Goal: Task Accomplishment & Management: Use online tool/utility

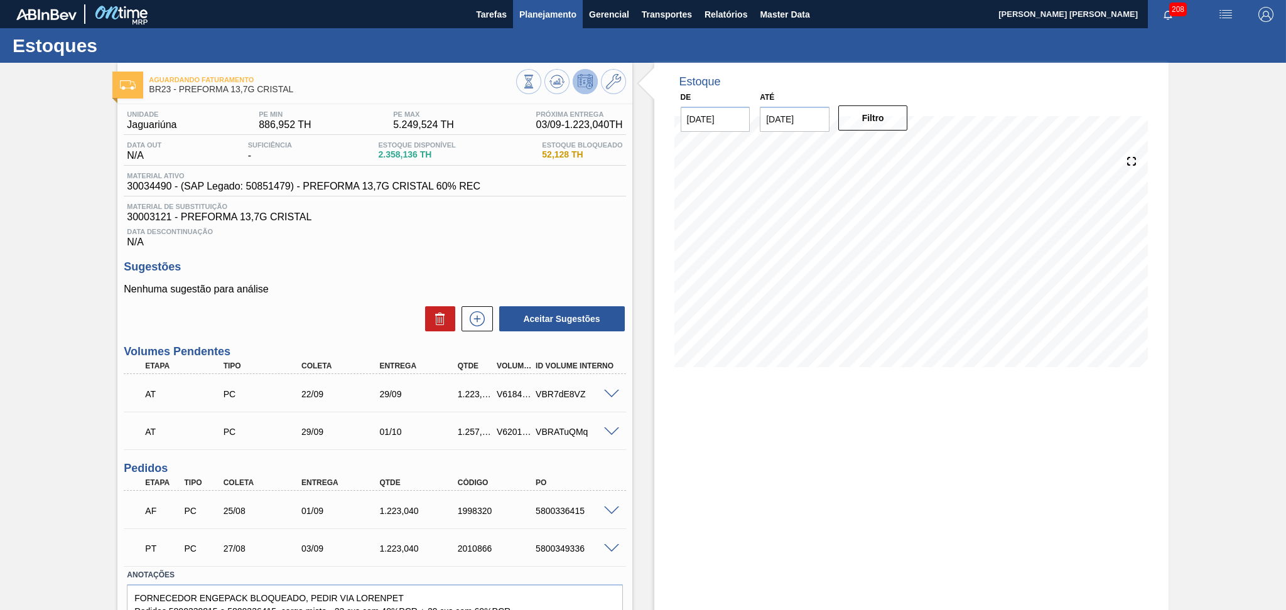
click at [517, 14] on button "Planejamento" at bounding box center [548, 14] width 70 height 28
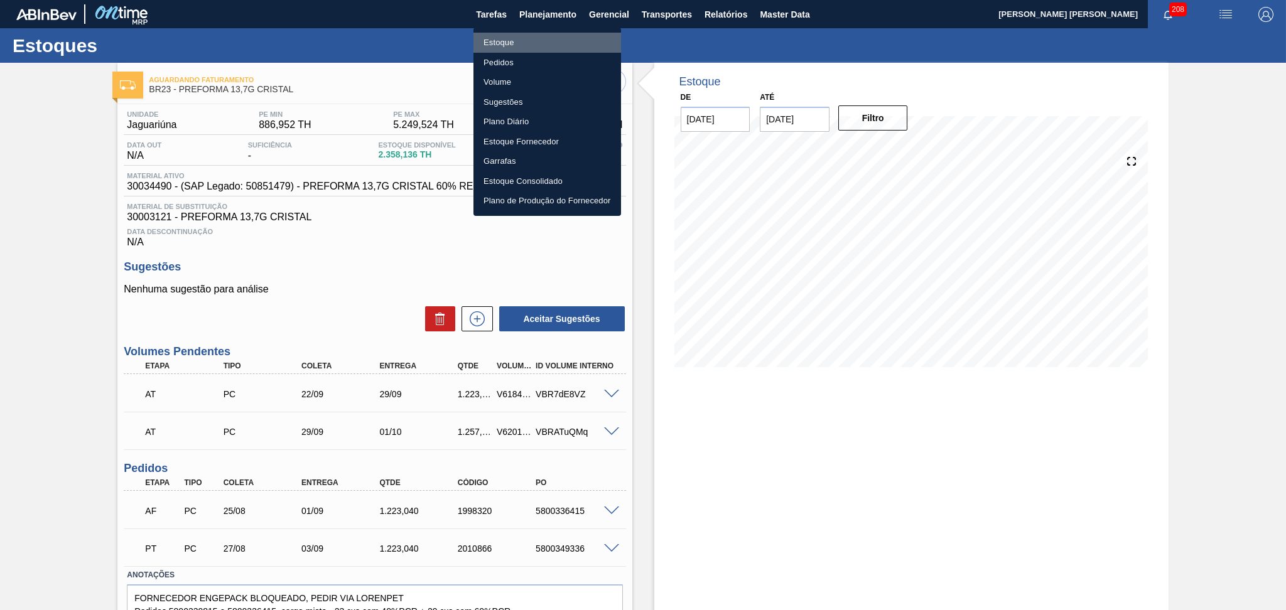
click at [516, 38] on li "Estoque" at bounding box center [548, 43] width 148 height 20
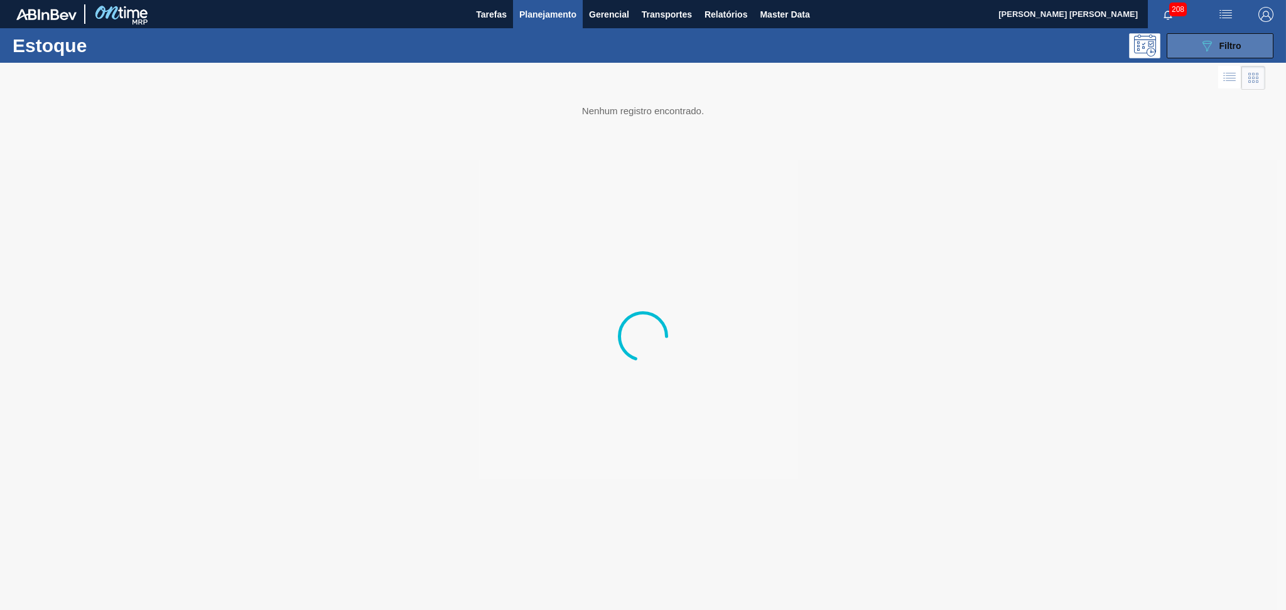
click at [1227, 46] on span "Filtro" at bounding box center [1231, 46] width 22 height 10
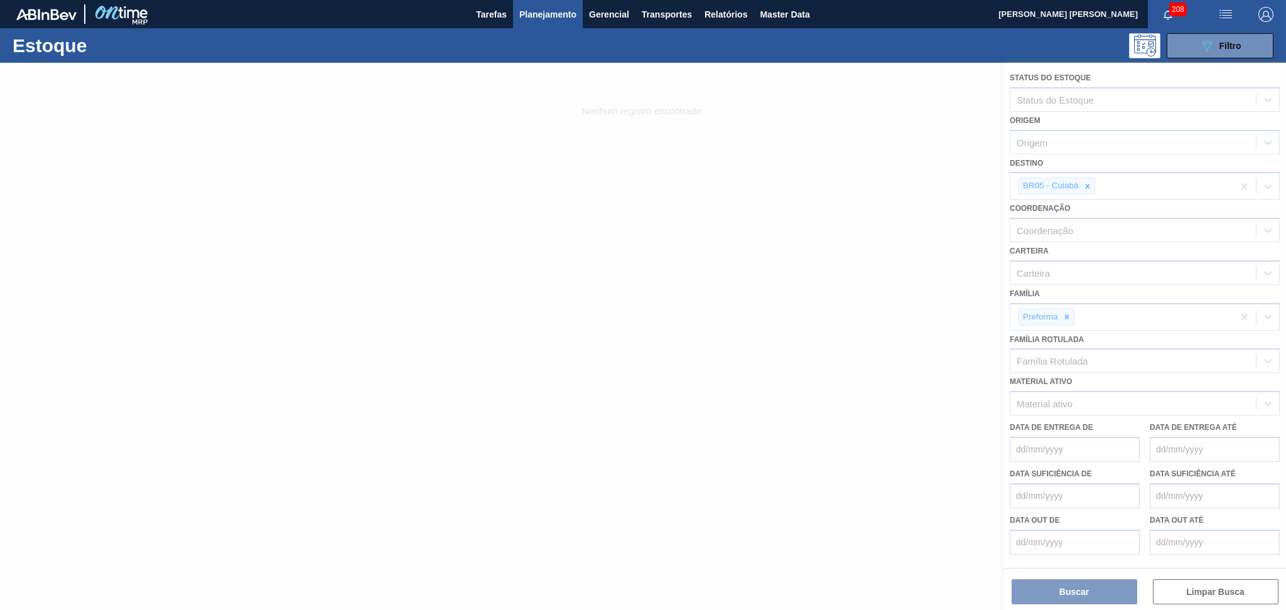
click at [1089, 185] on div at bounding box center [643, 337] width 1286 height 548
click at [1087, 185] on icon at bounding box center [1087, 186] width 4 height 4
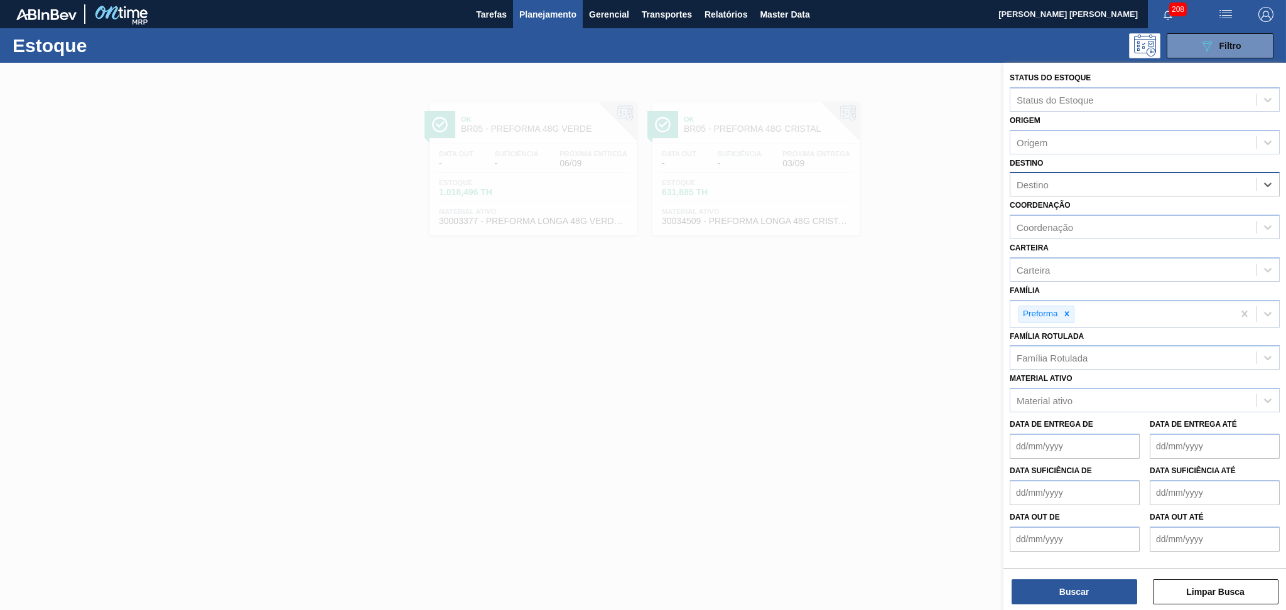
click at [1087, 185] on div "Destino" at bounding box center [1134, 185] width 246 height 18
type input "39,7"
click at [1137, 183] on div "BR05 - Cuiabá 39,7" at bounding box center [1122, 186] width 223 height 26
type input "CEBR"
click at [1103, 219] on div "BR12 - Cebrasa" at bounding box center [1145, 215] width 270 height 23
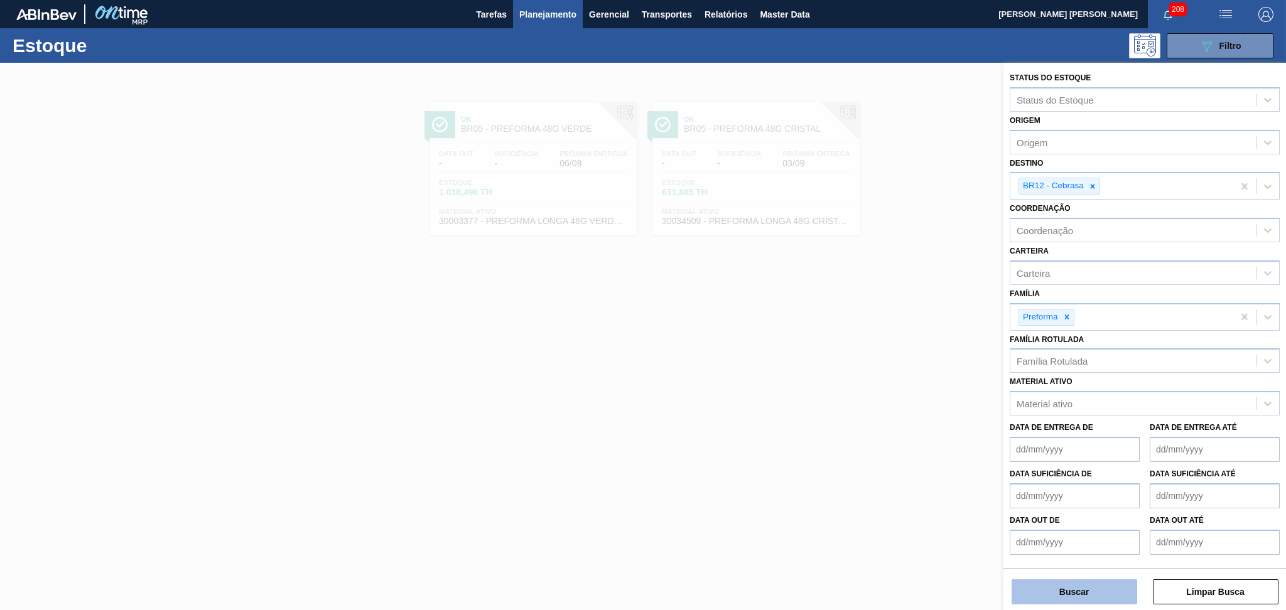
click at [1087, 588] on button "Buscar" at bounding box center [1075, 592] width 126 height 25
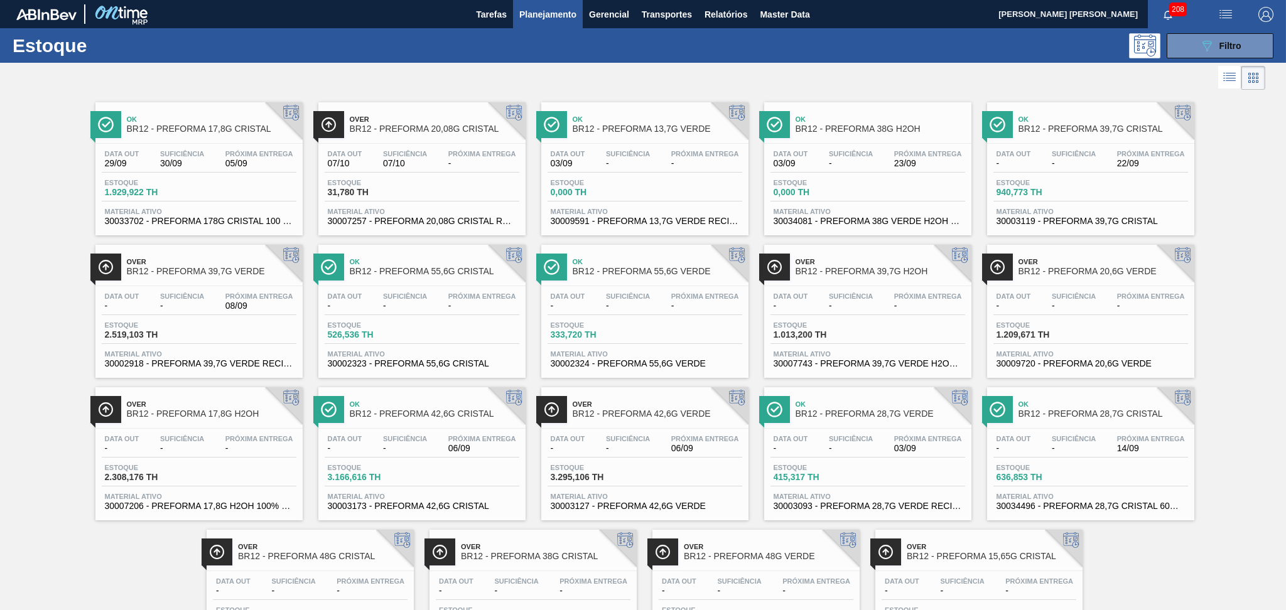
click at [1220, 85] on li at bounding box center [1229, 77] width 23 height 23
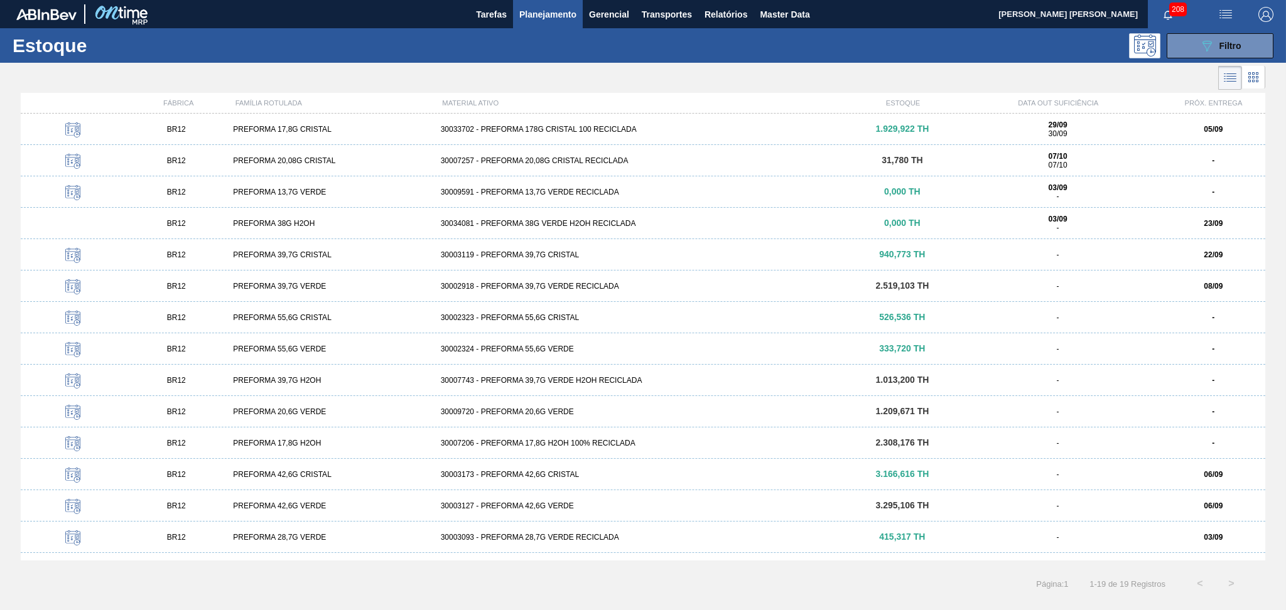
click at [904, 102] on div "ESTOQUE" at bounding box center [904, 103] width 104 height 8
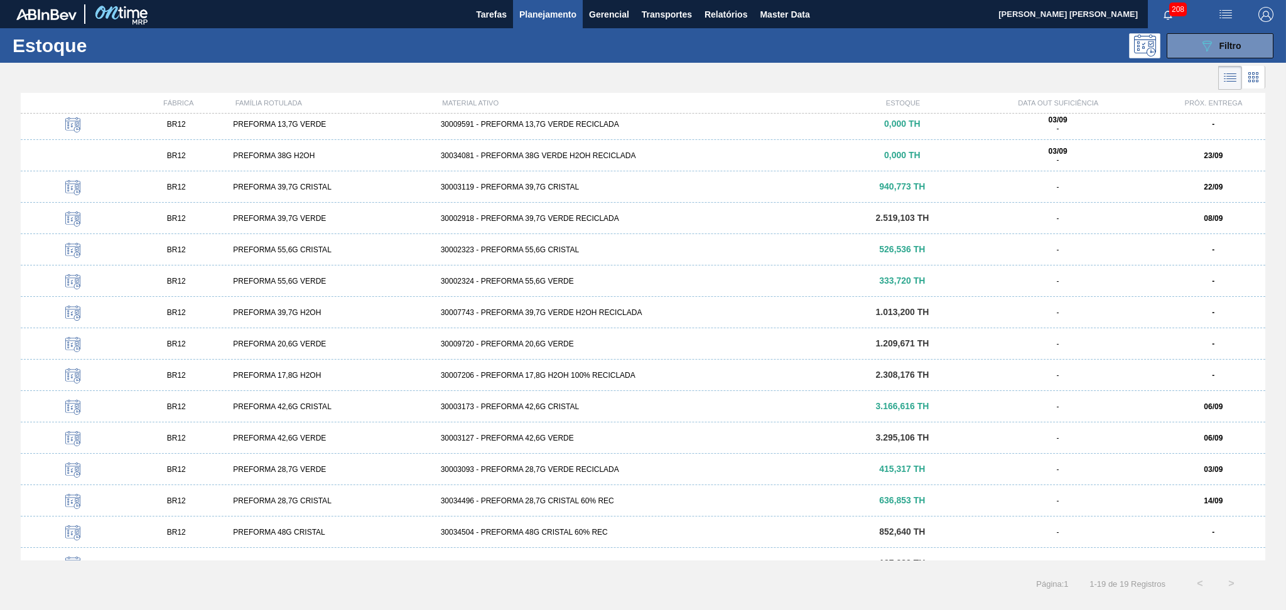
scroll to position [148, 0]
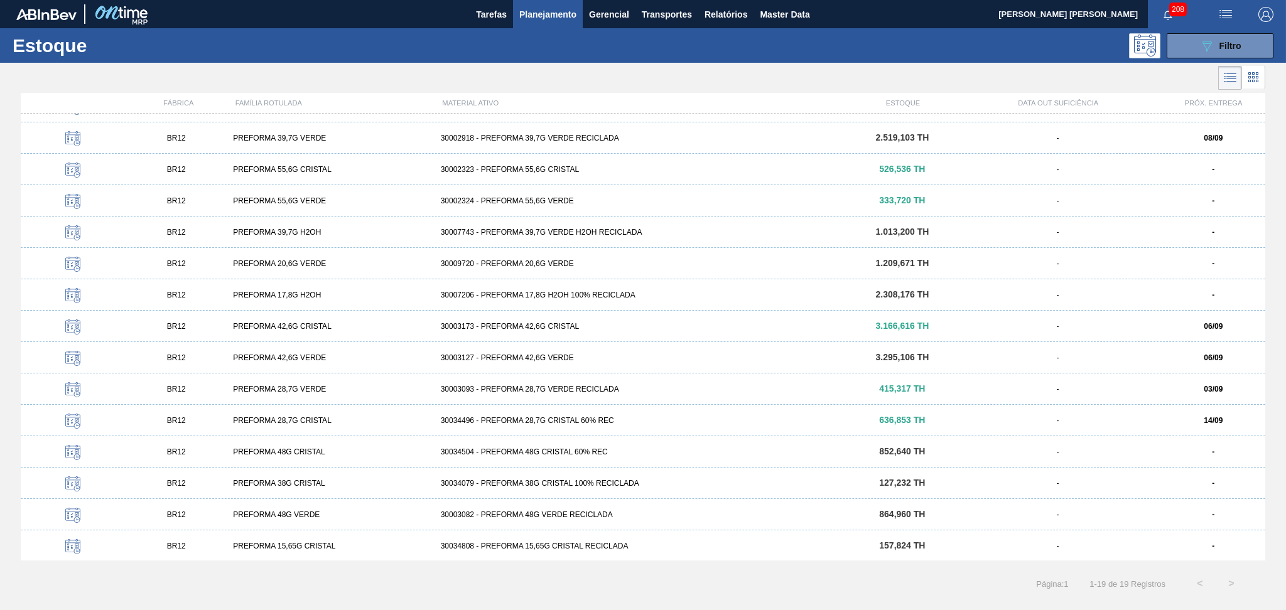
click at [1247, 82] on icon at bounding box center [1253, 77] width 15 height 15
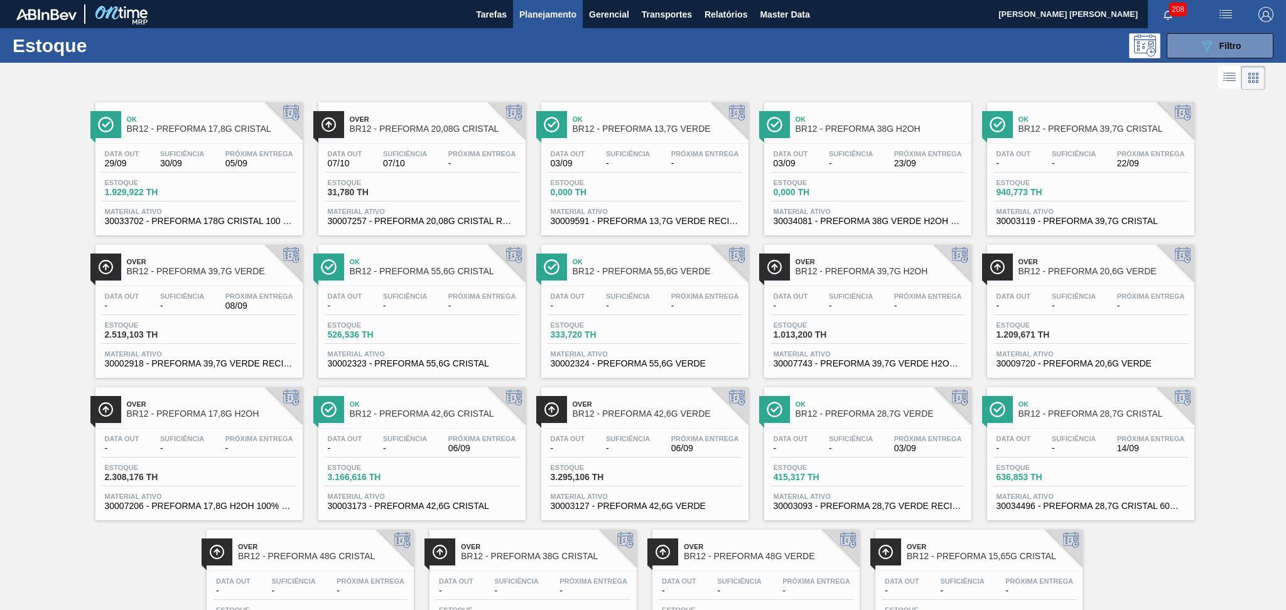
click at [188, 283] on div "Over BR12 - PREFORMA 39,7G VERDE Data out - Suficiência - Próxima Entrega 08/09…" at bounding box center [198, 311] width 207 height 133
click at [1196, 55] on button "089F7B8B-B2A5-4AFE-B5C0-19BA573D28AC Filtro" at bounding box center [1220, 45] width 107 height 25
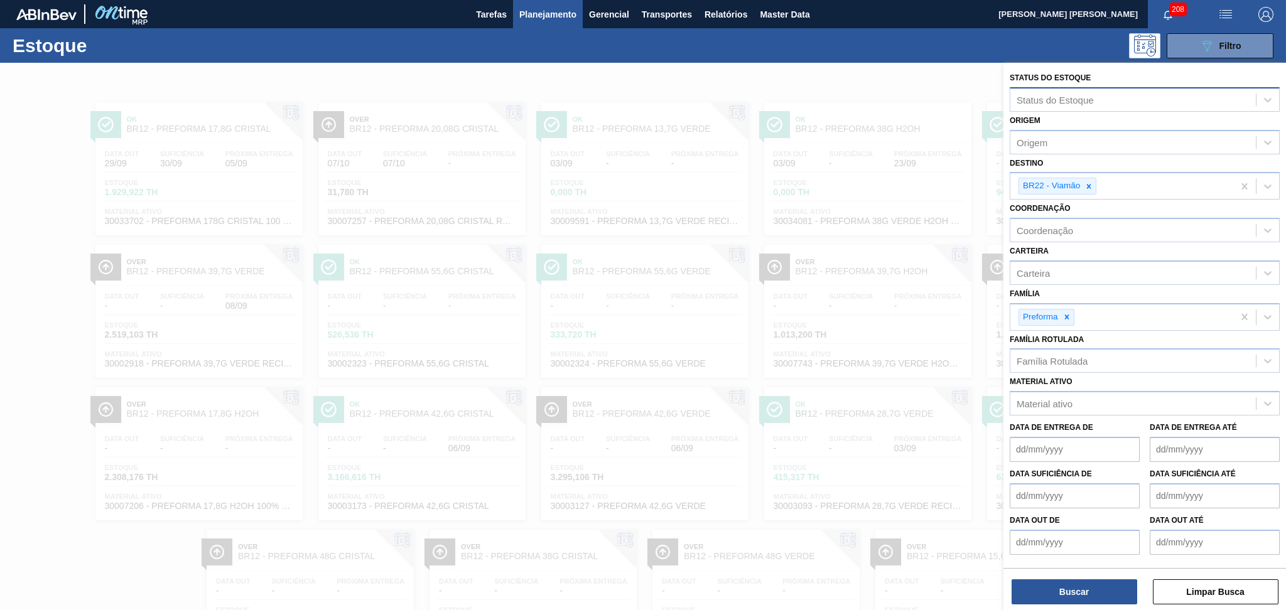
click at [1063, 99] on div "Status do Estoque" at bounding box center [1055, 99] width 77 height 11
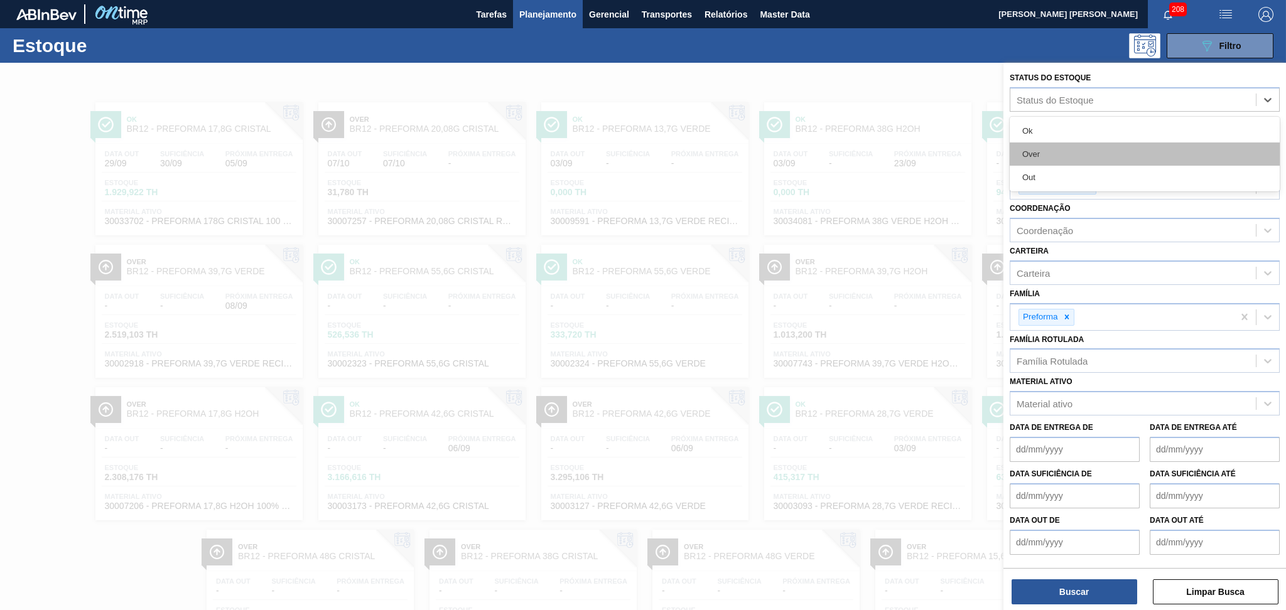
click at [1032, 151] on div "Over" at bounding box center [1145, 154] width 270 height 23
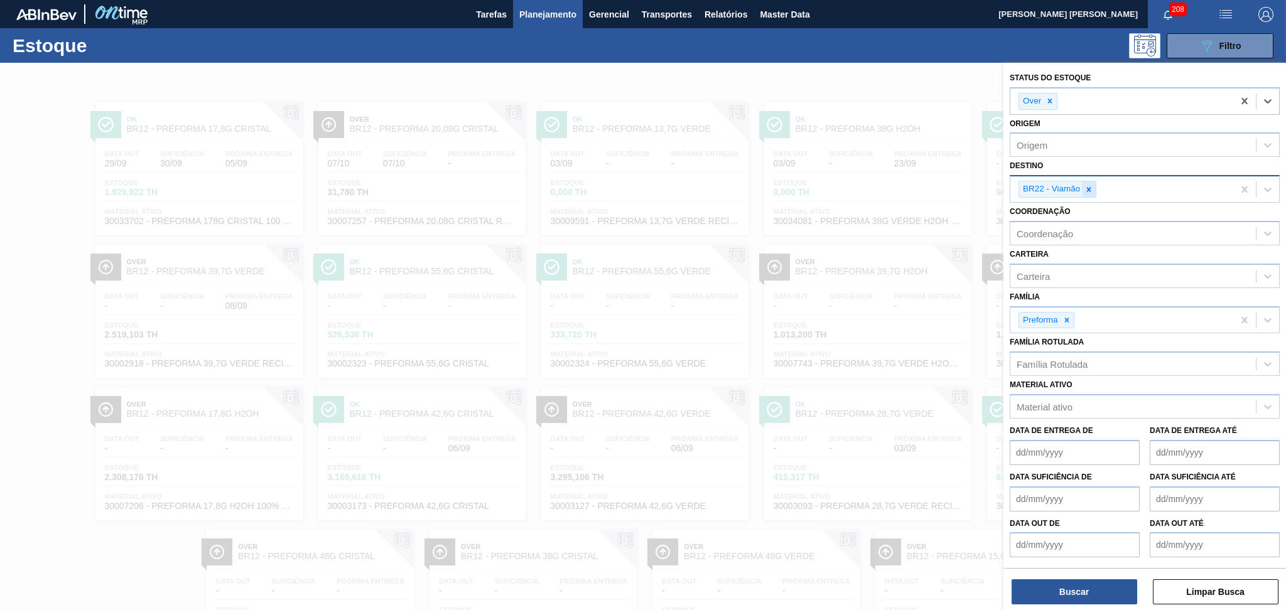
click at [1088, 187] on icon at bounding box center [1089, 189] width 4 height 4
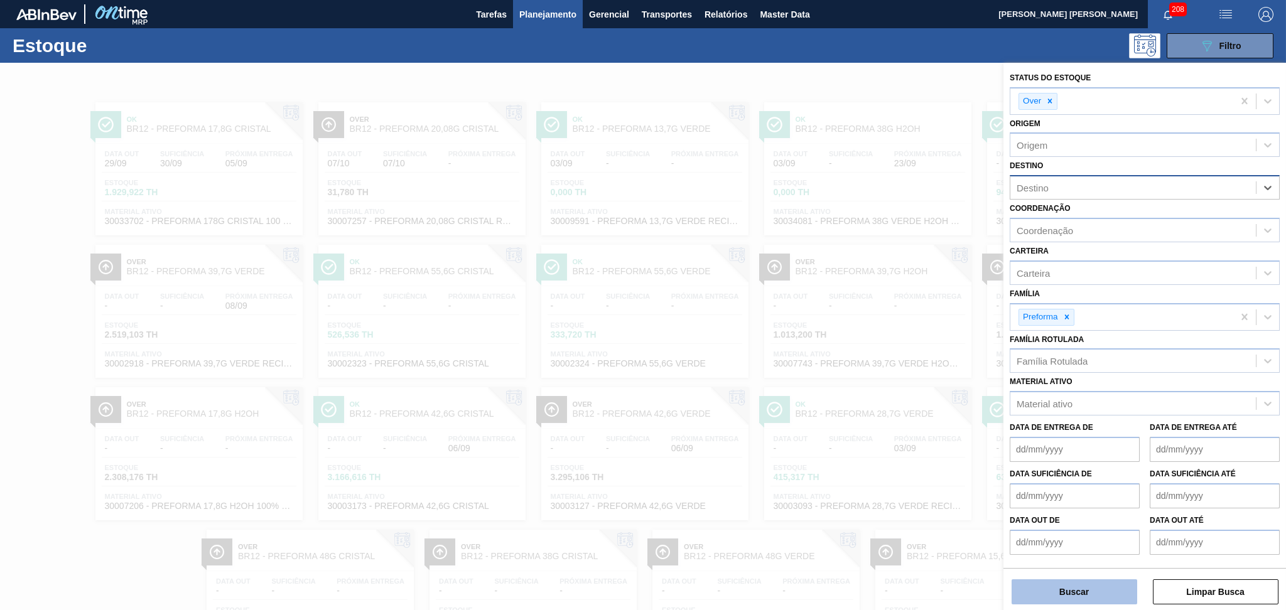
click at [1051, 583] on button "Buscar" at bounding box center [1075, 592] width 126 height 25
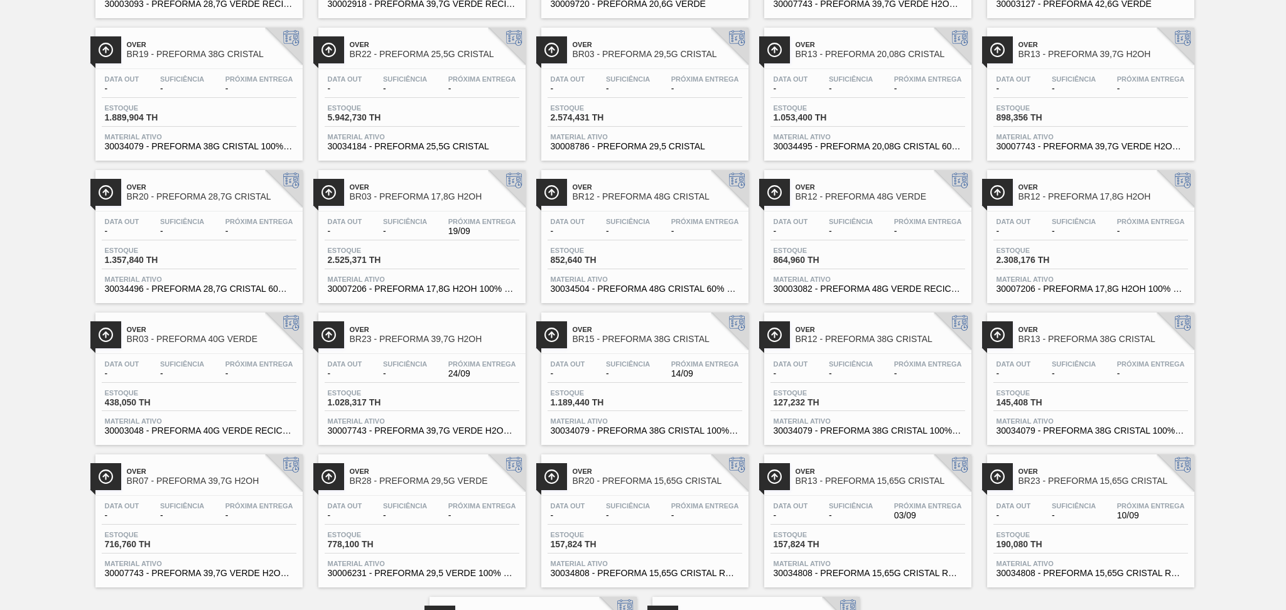
scroll to position [650, 0]
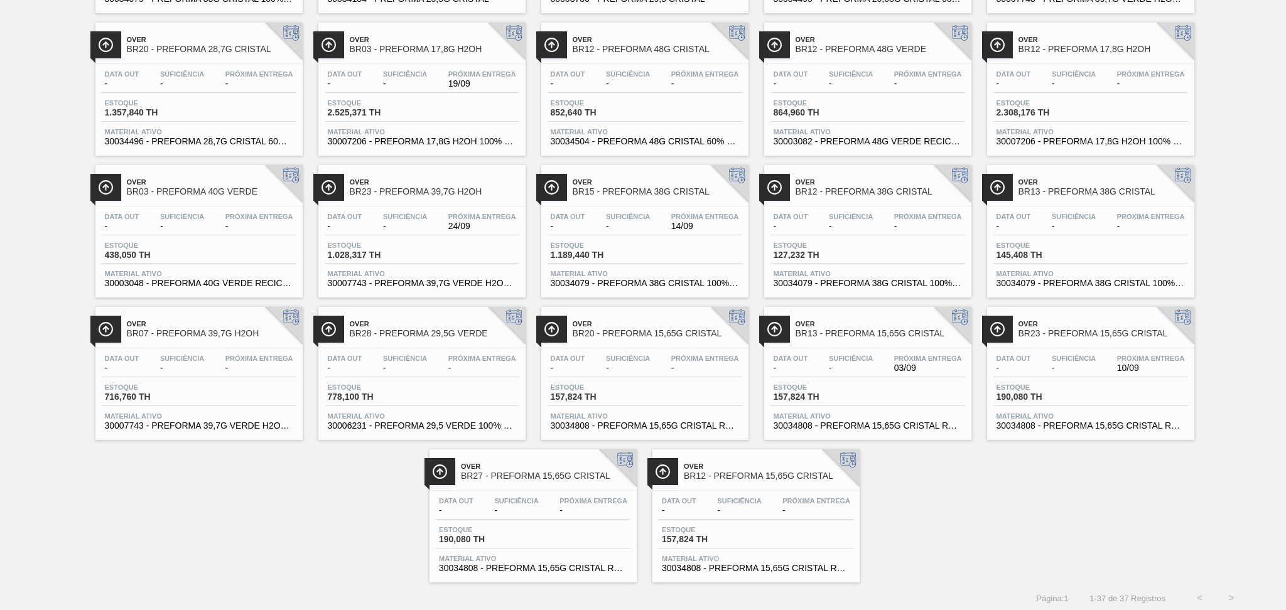
click at [946, 494] on div "Over BR28 - PREFORMA 29,5G CRISTAL Data out 05/09 Suficiência 05/09 Próxima Ent…" at bounding box center [643, 13] width 1286 height 1140
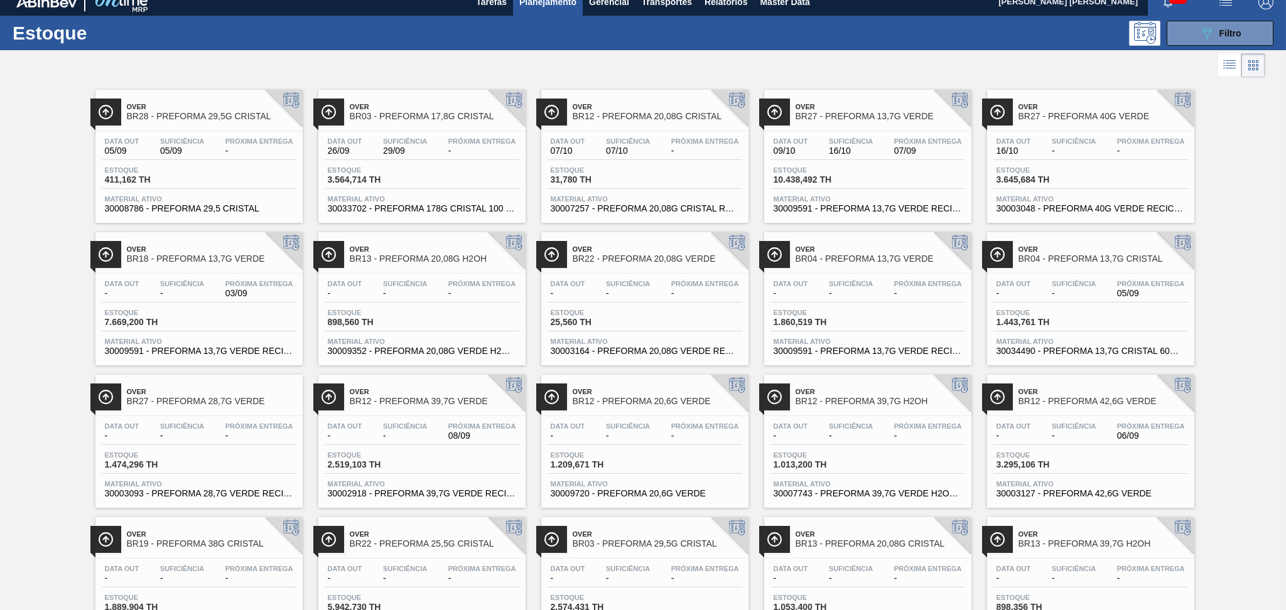
scroll to position [0, 0]
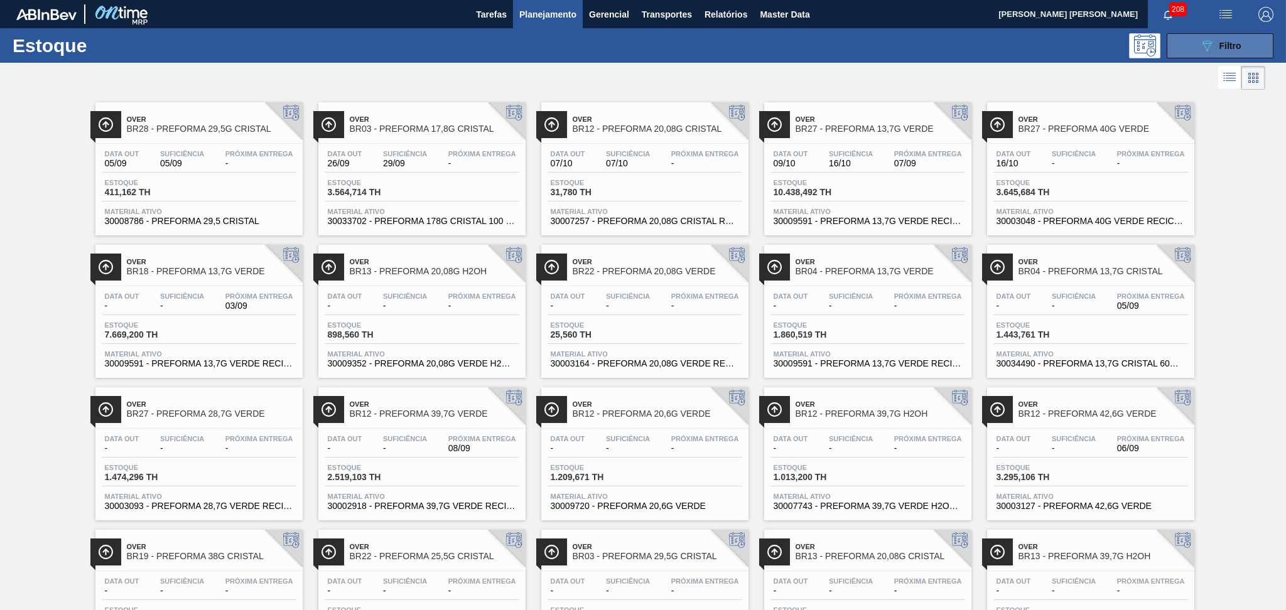
click at [1190, 52] on button "089F7B8B-B2A5-4AFE-B5C0-19BA573D28AC Filtro" at bounding box center [1220, 45] width 107 height 25
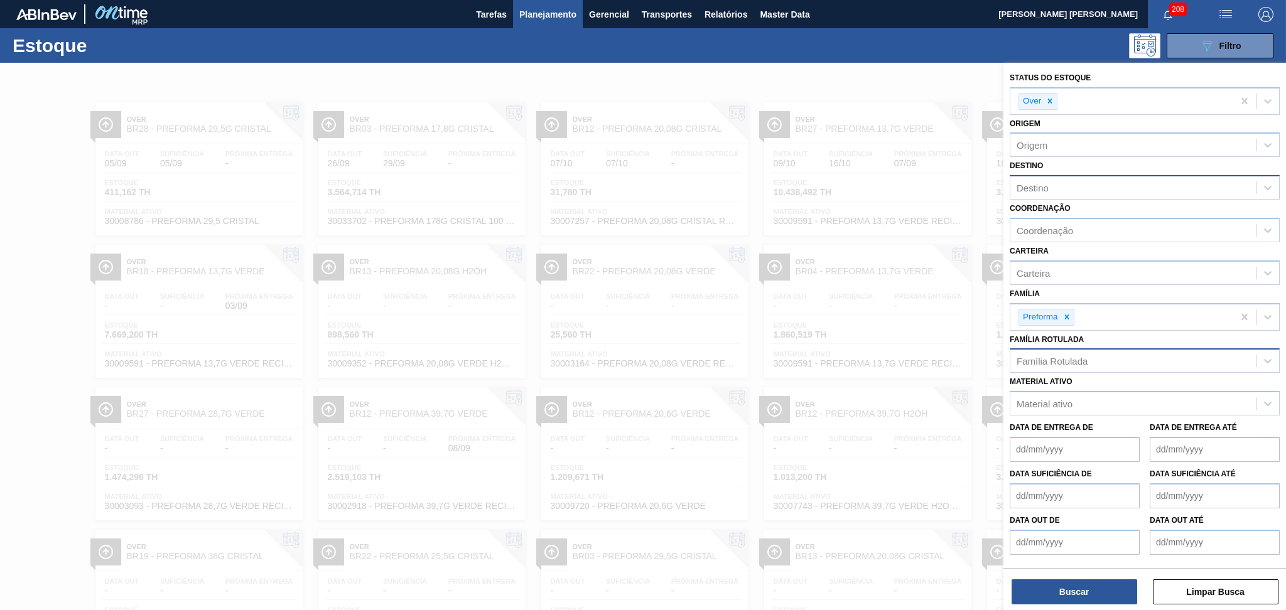
click at [1076, 359] on div "Família Rotulada" at bounding box center [1052, 361] width 71 height 11
type Rotulada "17,8g h"
click at [1090, 387] on div "PREFORMA 17,8G H2OH" at bounding box center [1145, 392] width 270 height 23
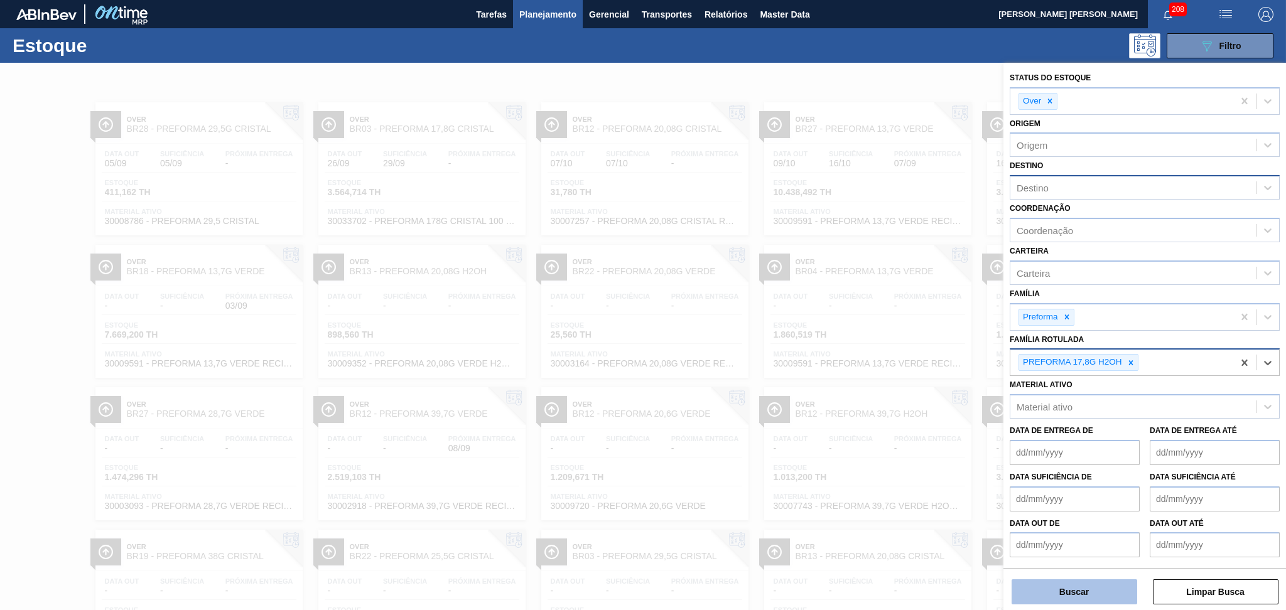
click at [1062, 595] on button "Buscar" at bounding box center [1075, 592] width 126 height 25
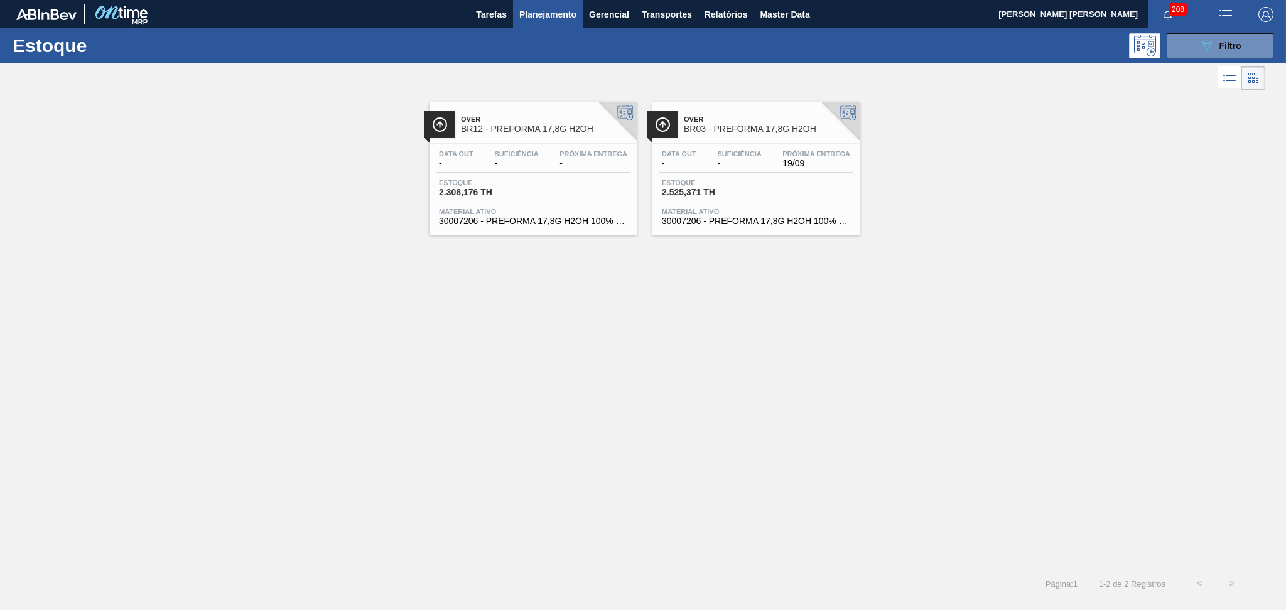
click at [508, 319] on div "Over BR12 - PREFORMA 17,8G H2OH Data out - Suficiência - Próxima Entrega - Esto…" at bounding box center [643, 330] width 1286 height 475
click at [767, 171] on div "Data out - Suficiência - Próxima Entrega 19/09" at bounding box center [756, 161] width 195 height 23
click at [580, 180] on div "Estoque 2.308,176 TH" at bounding box center [533, 190] width 195 height 23
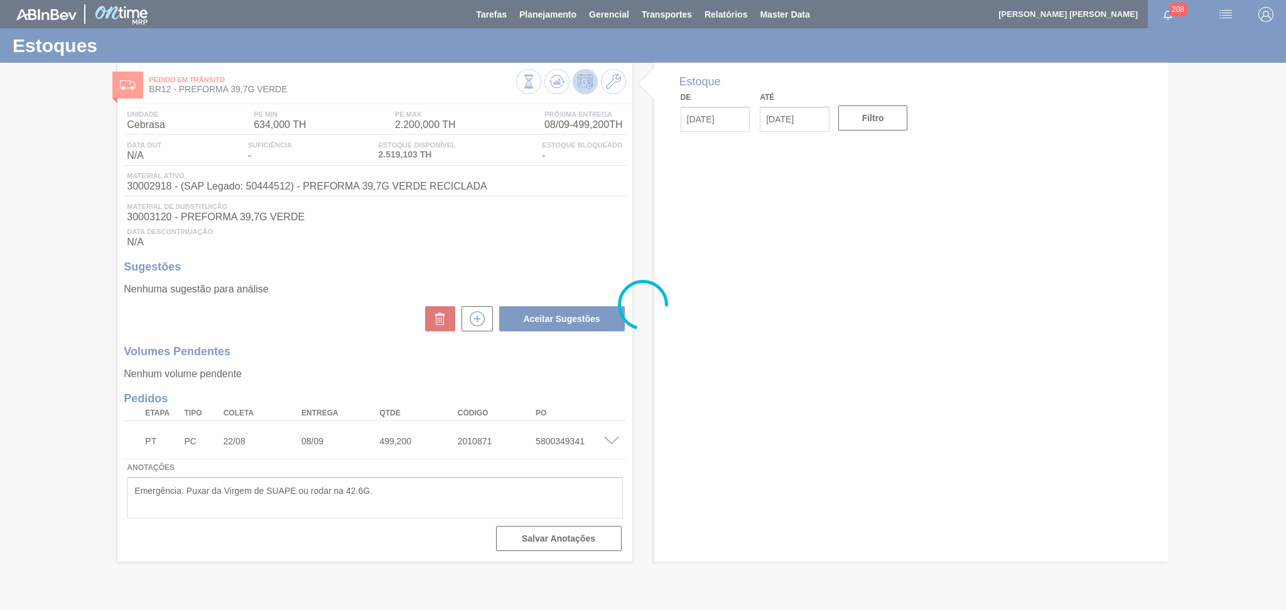
click at [339, 324] on div at bounding box center [643, 305] width 1286 height 610
click at [585, 222] on div at bounding box center [643, 305] width 1286 height 610
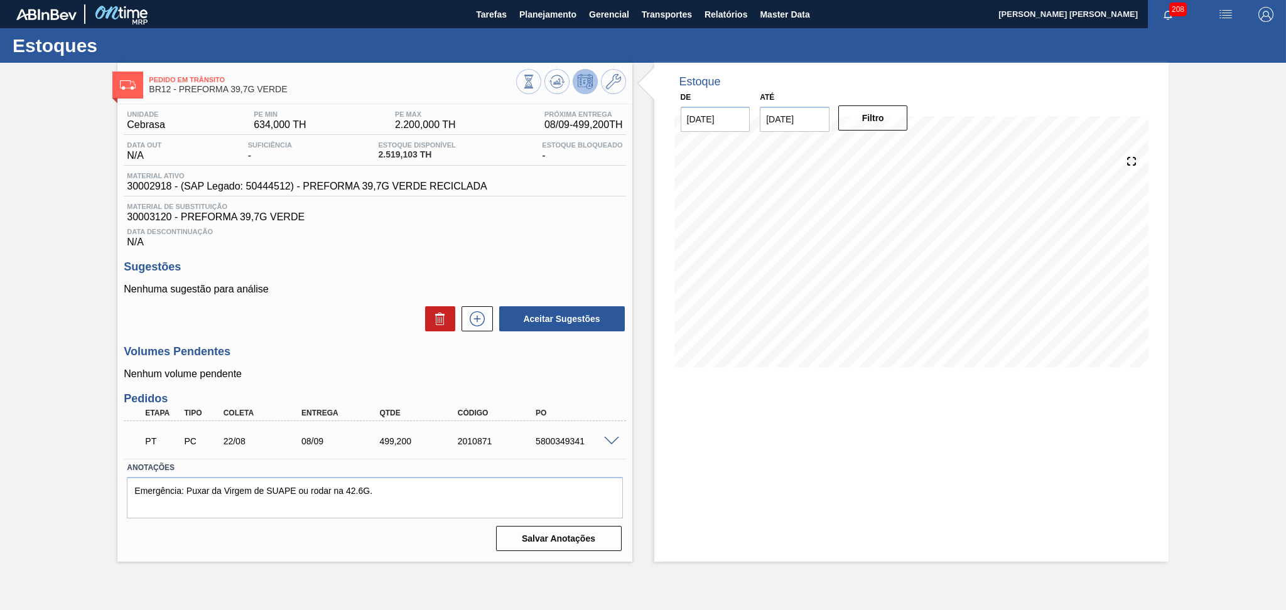
click at [596, 244] on div "Data Descontinuação N/A" at bounding box center [375, 235] width 502 height 25
click at [376, 274] on div "Sugestões Nenhuma sugestão para análise Aceitar Sugestões" at bounding box center [375, 297] width 502 height 72
click at [555, 21] on span "Planejamento" at bounding box center [547, 14] width 57 height 15
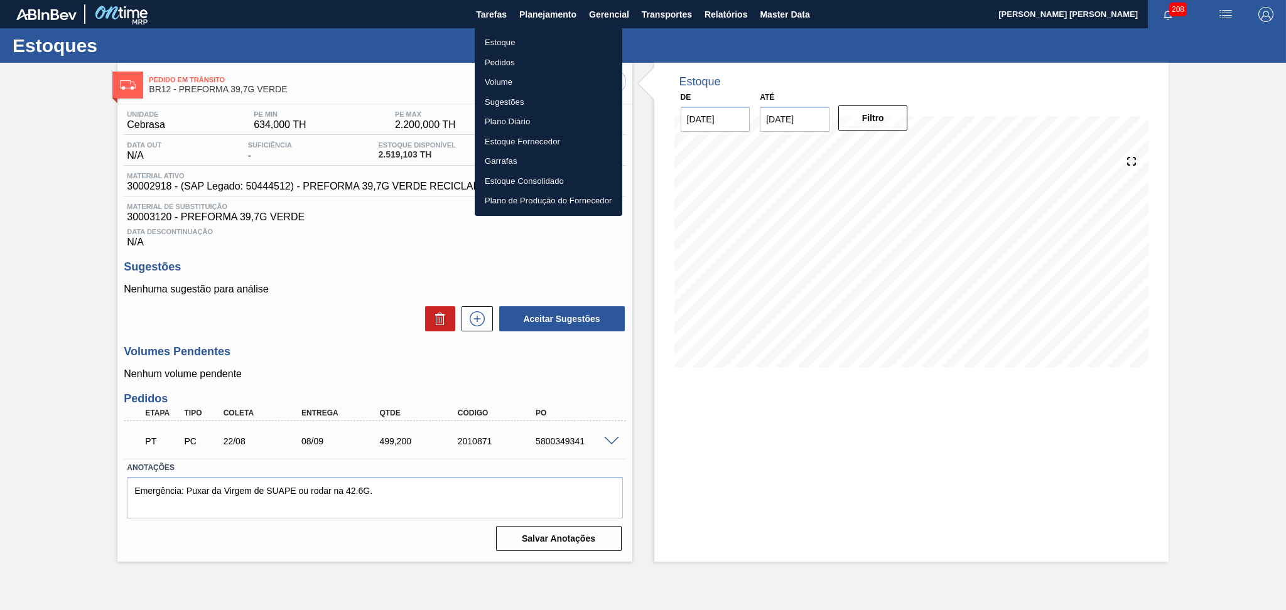
click at [499, 43] on li "Estoque" at bounding box center [549, 43] width 148 height 20
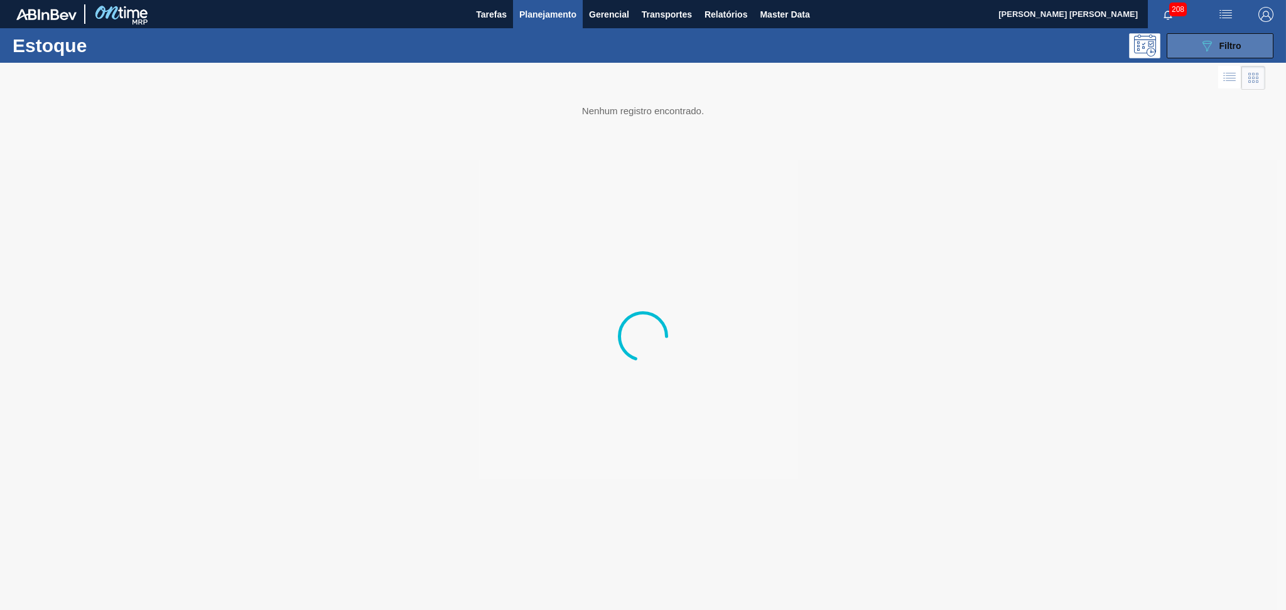
click at [1235, 41] on span "Filtro" at bounding box center [1231, 46] width 22 height 10
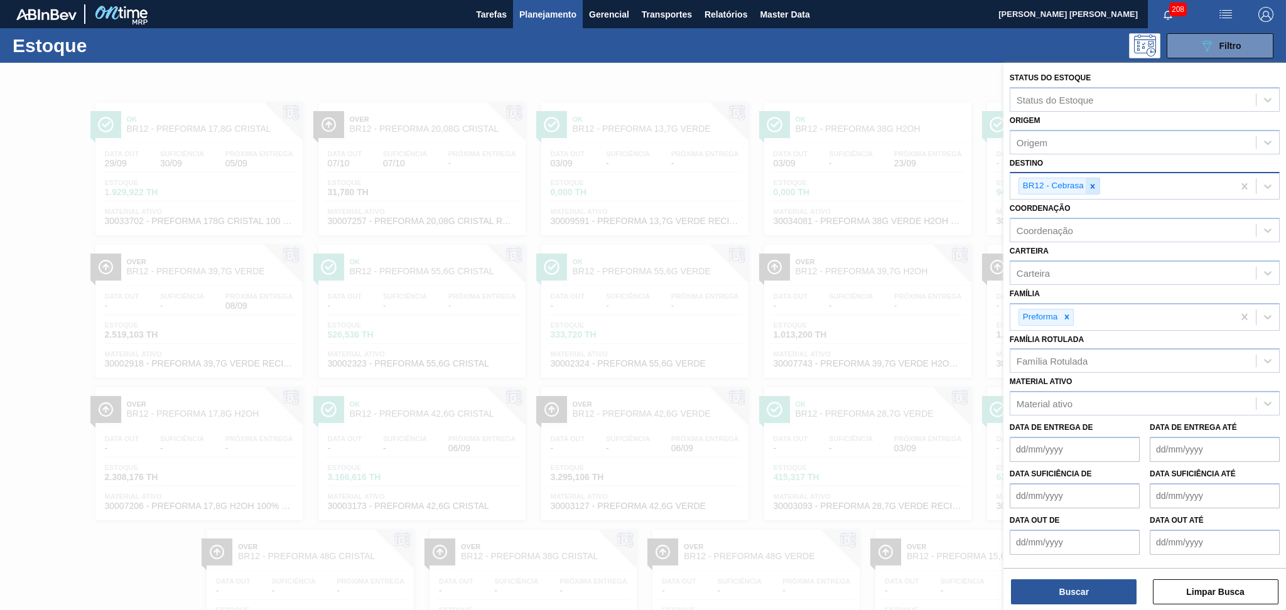
click at [1097, 185] on icon at bounding box center [1092, 186] width 9 height 9
click at [1048, 195] on div "Destino" at bounding box center [1145, 184] width 270 height 24
click at [1046, 187] on div "Destino" at bounding box center [1033, 185] width 32 height 11
type input "br22"
click at [1095, 185] on icon at bounding box center [1092, 186] width 9 height 9
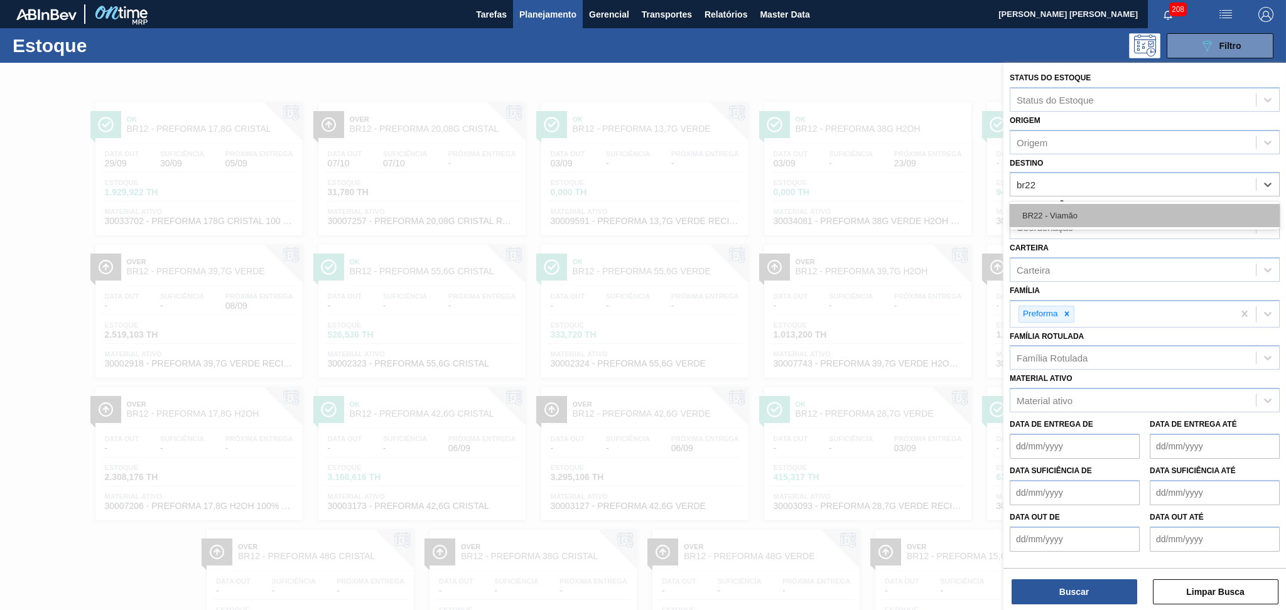
click at [1066, 212] on div "BR22 - Viamão" at bounding box center [1145, 215] width 270 height 23
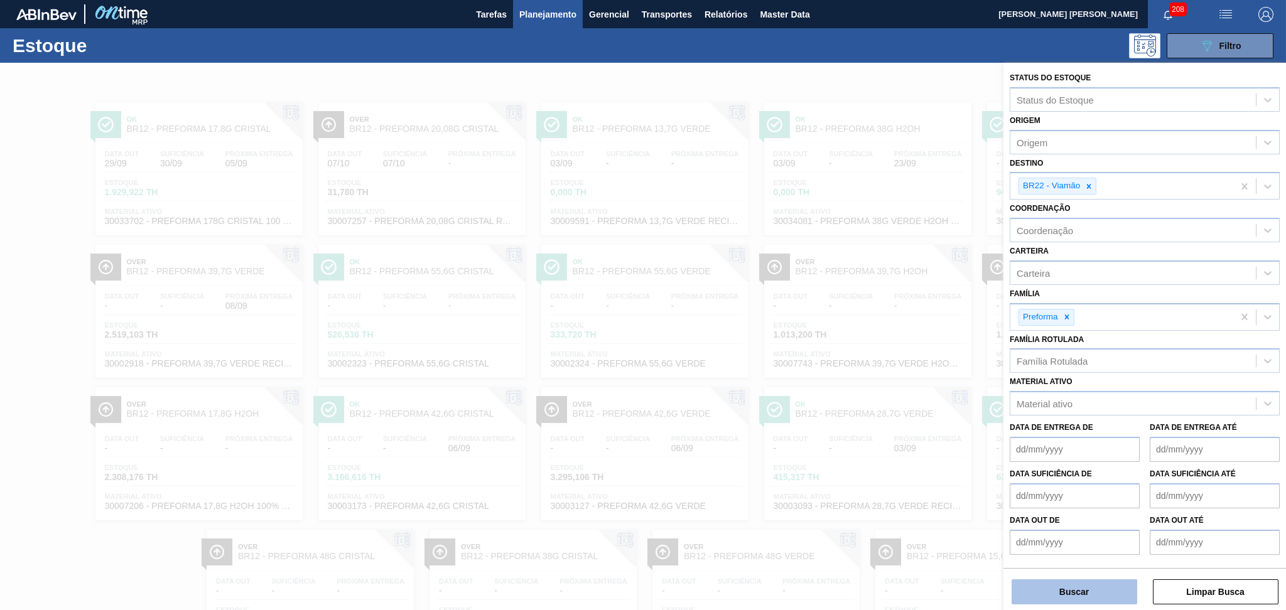
click at [1082, 586] on button "Buscar" at bounding box center [1075, 592] width 126 height 25
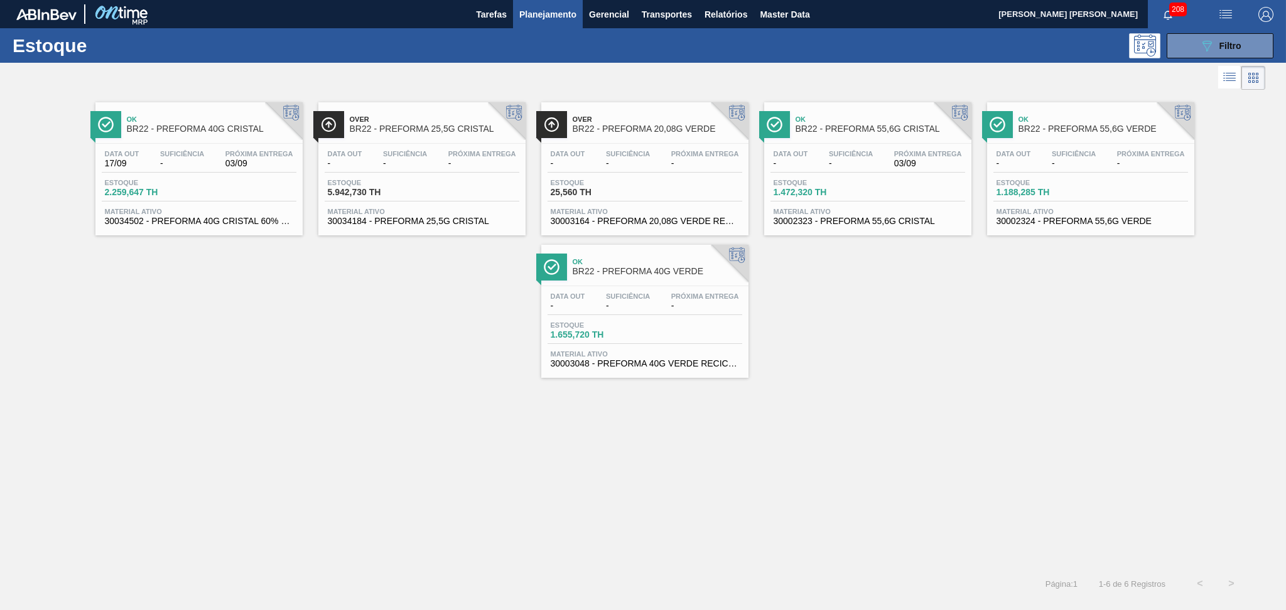
click at [352, 414] on div "Ok BR22 - PREFORMA 40G CRISTAL Data out 17/09 Suficiência - Próxima Entrega 03/…" at bounding box center [643, 330] width 1286 height 475
drag, startPoint x: 834, startPoint y: 355, endPoint x: 843, endPoint y: 306, distance: 49.8
click at [834, 355] on div "Ok BR22 - PREFORMA 40G CRISTAL Data out 17/09 Suficiência - Próxima Entrega 03/…" at bounding box center [643, 235] width 1286 height 285
click at [790, 486] on div "Ok BR22 - PREFORMA 40G CRISTAL Data out 17/09 Suficiência - Próxima Entrega 03/…" at bounding box center [643, 330] width 1286 height 475
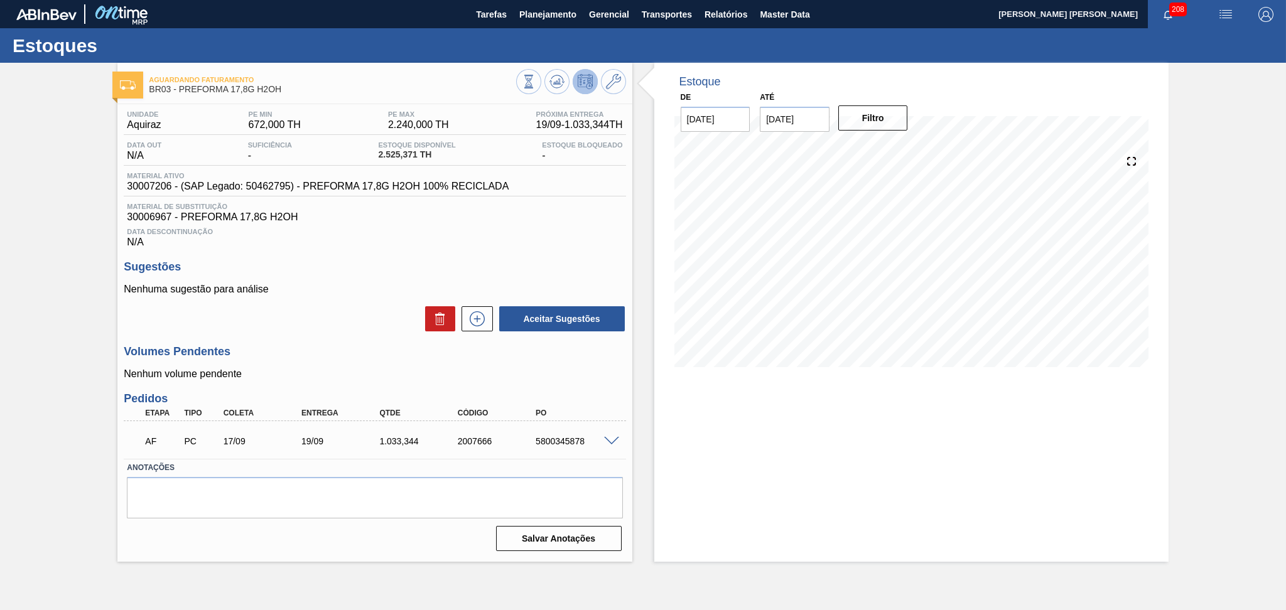
click at [503, 268] on h3 "Sugestões" at bounding box center [375, 267] width 502 height 13
click at [285, 315] on div "Aceitar Sugestões" at bounding box center [375, 319] width 502 height 28
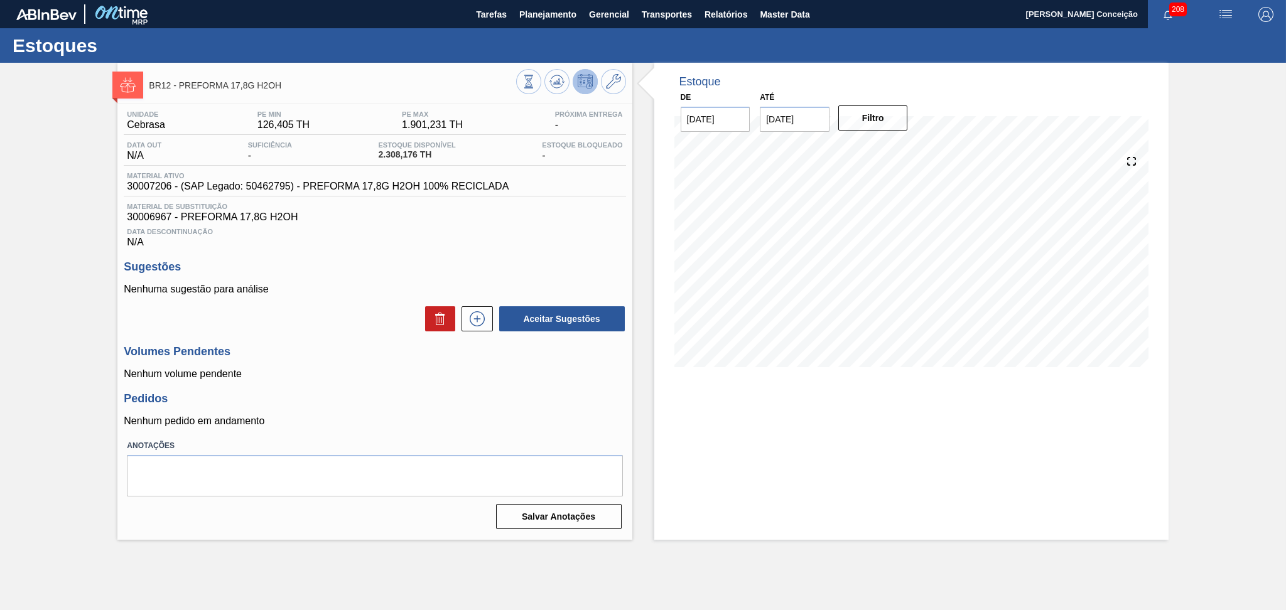
click at [501, 433] on div "Unidade Cebrasa PE MIN 126,405 TH PE MAX 1.901,231 TH Próxima Entrega - Data ou…" at bounding box center [374, 319] width 514 height 430
click at [561, 82] on icon at bounding box center [557, 81] width 15 height 15
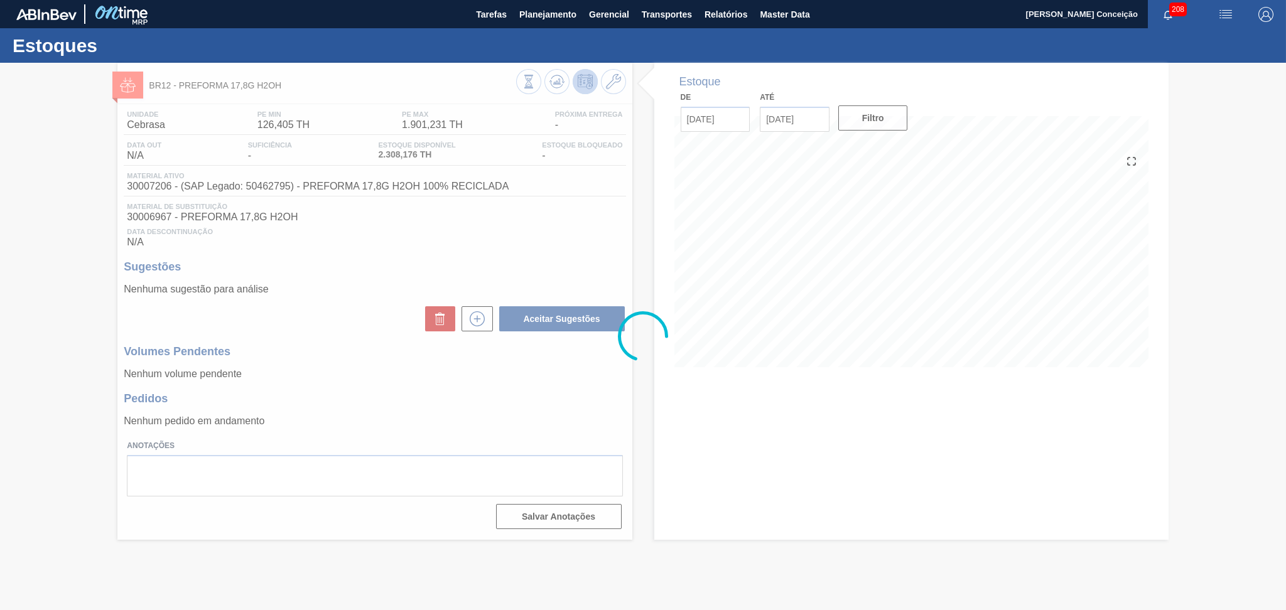
click at [533, 219] on div at bounding box center [643, 337] width 1286 height 548
click at [462, 293] on div at bounding box center [643, 337] width 1286 height 548
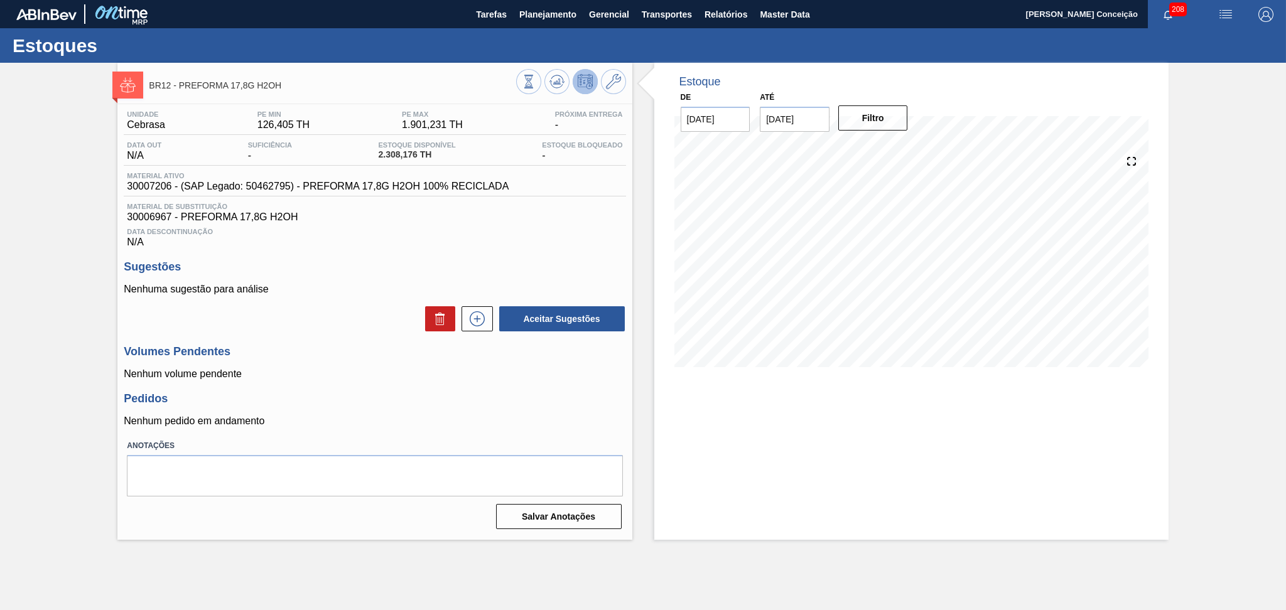
click at [530, 228] on span "Data Descontinuação" at bounding box center [375, 232] width 496 height 8
